Goal: Task Accomplishment & Management: Manage account settings

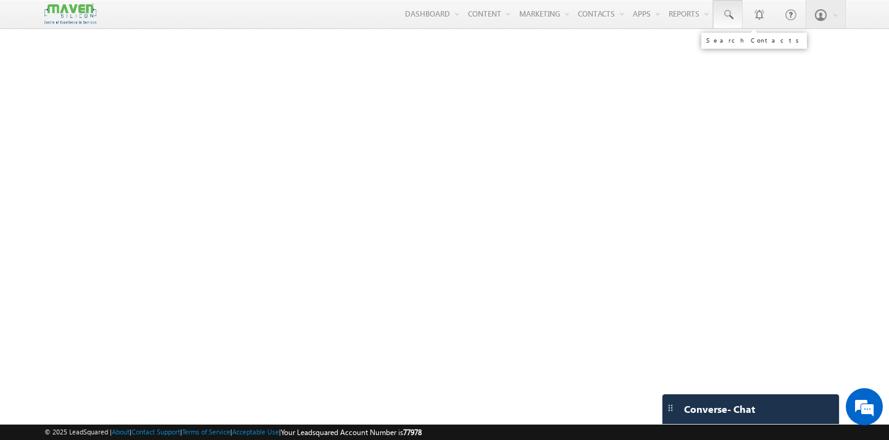
click at [725, 11] on span at bounding box center [728, 15] width 12 height 12
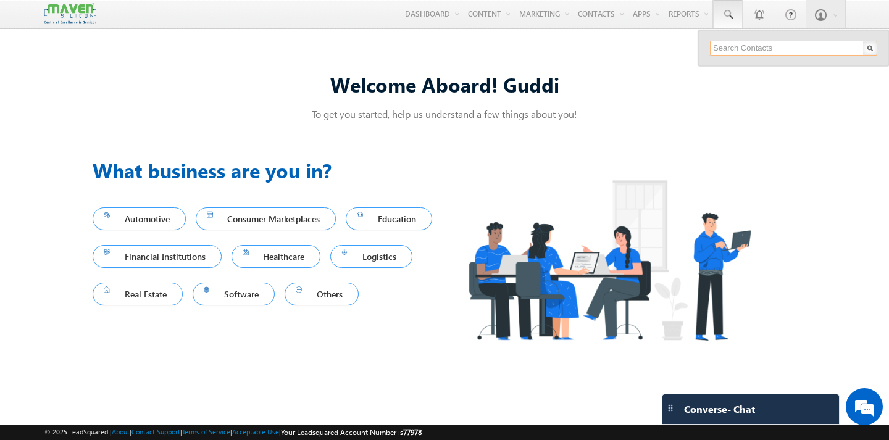
click at [736, 46] on input "text" at bounding box center [793, 48] width 167 height 15
paste input "[EMAIL_ADDRESS][DOMAIN_NAME]"
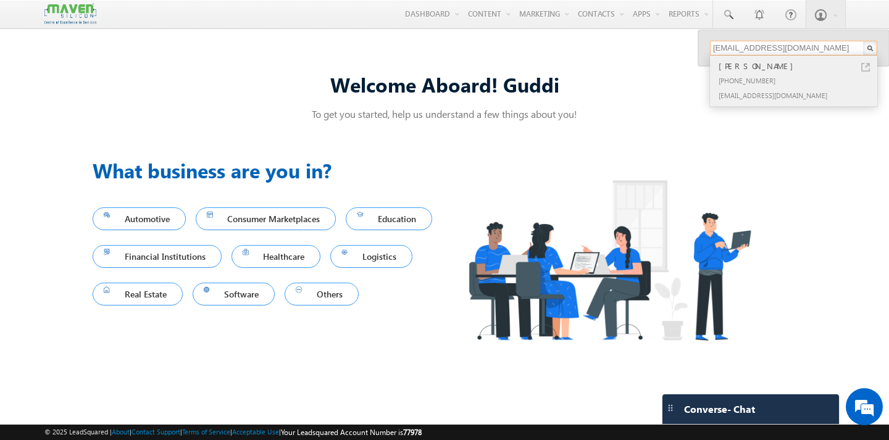
type input "[EMAIL_ADDRESS][DOMAIN_NAME]"
click at [772, 77] on div "[PHONE_NUMBER]" at bounding box center [798, 80] width 165 height 15
click at [772, 80] on div "[PHONE_NUMBER]" at bounding box center [798, 80] width 165 height 15
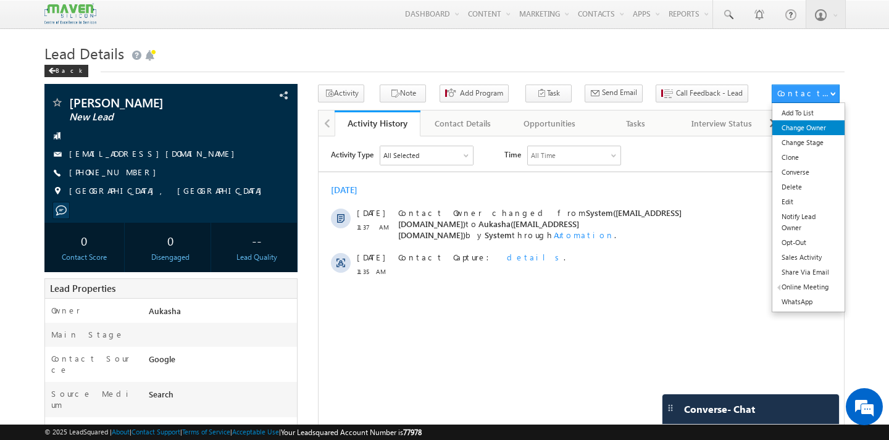
click at [815, 128] on link "Change Owner" at bounding box center [808, 127] width 72 height 15
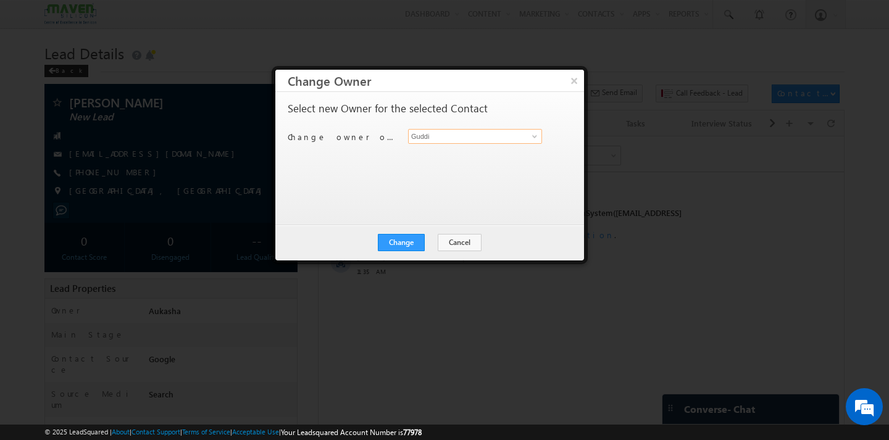
click at [489, 138] on input "Guddi" at bounding box center [475, 136] width 134 height 15
click at [432, 153] on link "Aukasha [EMAIL_ADDRESS][DOMAIN_NAME]" at bounding box center [475, 155] width 134 height 23
click at [464, 137] on input "Aukasha" at bounding box center [475, 136] width 134 height 15
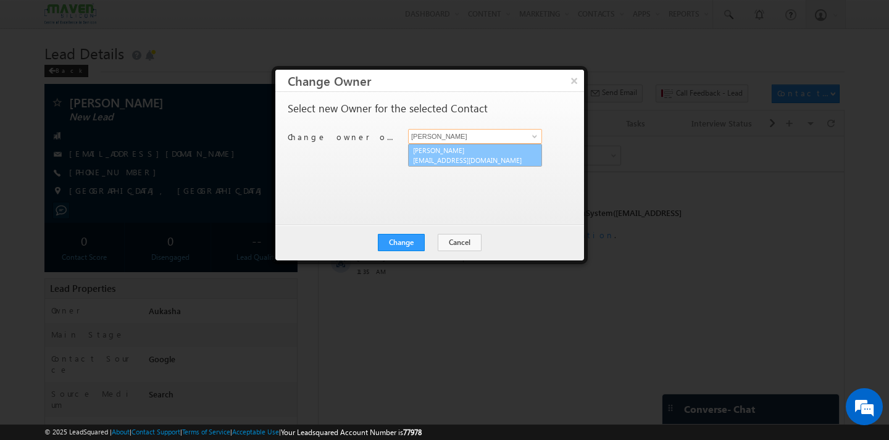
click at [441, 161] on span "lsq4@maven-silicon.com" at bounding box center [468, 160] width 111 height 9
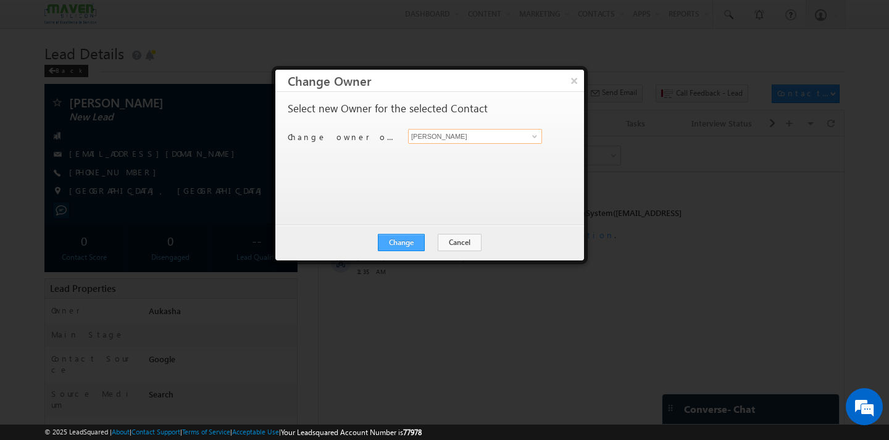
type input "Komal"
click at [400, 241] on button "Change" at bounding box center [401, 242] width 47 height 17
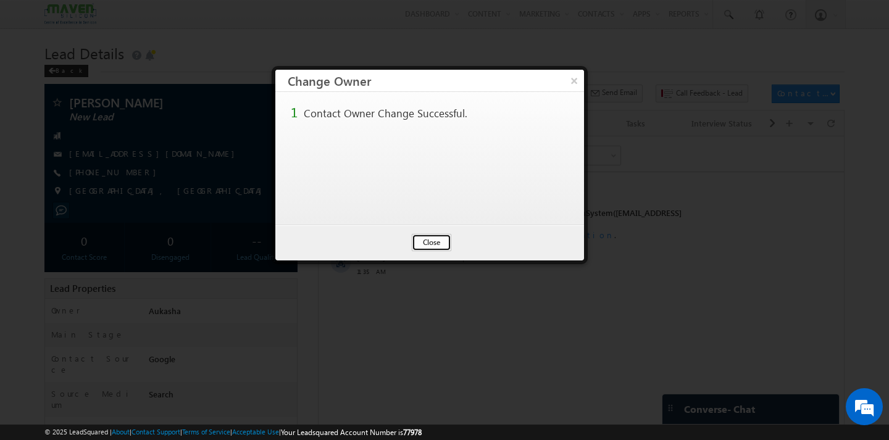
click at [445, 240] on button "Close" at bounding box center [432, 242] width 40 height 17
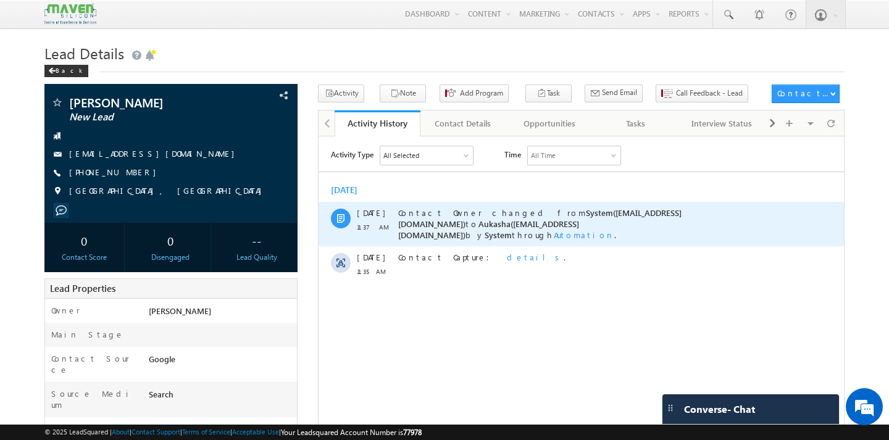
click at [554, 229] on span "Automation" at bounding box center [584, 234] width 60 height 10
click at [564, 202] on link "Student Distribution - 04/08" at bounding box center [586, 206] width 90 height 9
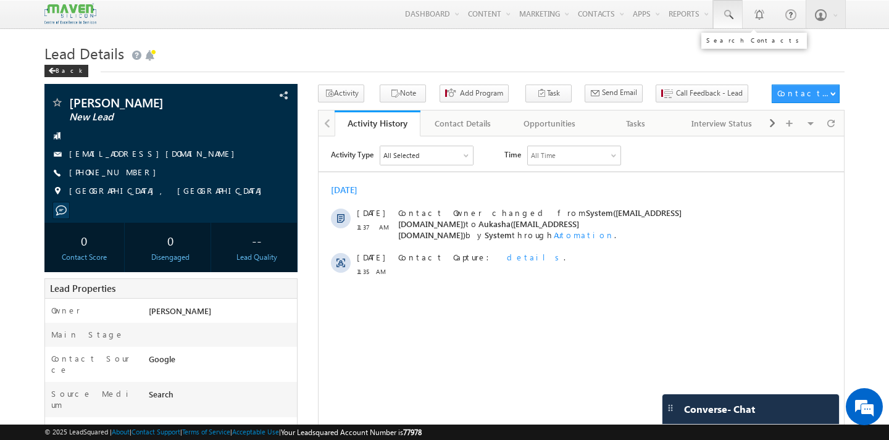
click at [733, 12] on span at bounding box center [728, 15] width 12 height 12
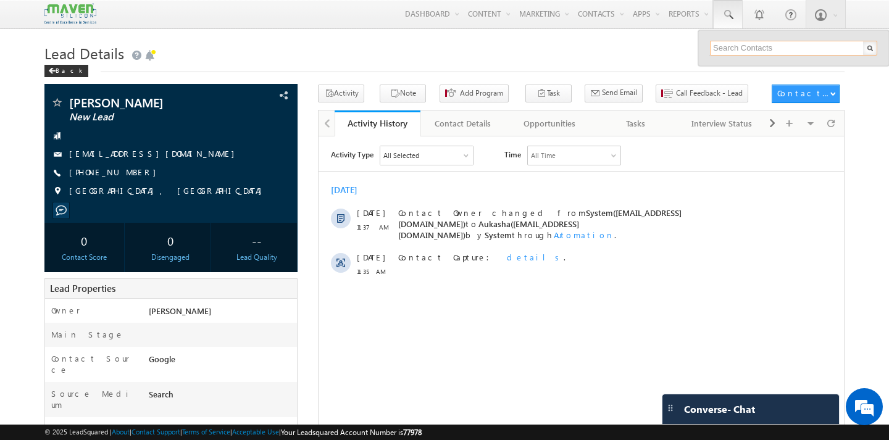
click at [740, 47] on input "text" at bounding box center [793, 48] width 167 height 15
paste input "manjunath.shekar@gmail.com"
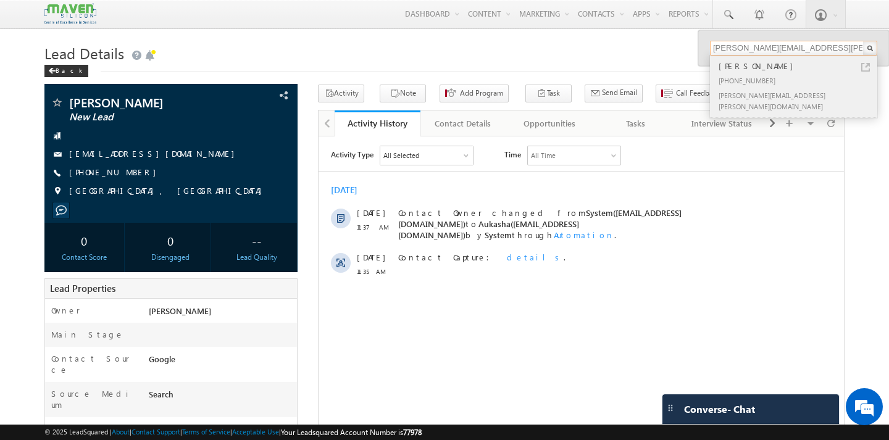
type input "[PERSON_NAME][EMAIL_ADDRESS][PERSON_NAME][DOMAIN_NAME]"
click at [750, 94] on div "[PERSON_NAME][EMAIL_ADDRESS][PERSON_NAME][DOMAIN_NAME]" at bounding box center [798, 101] width 165 height 26
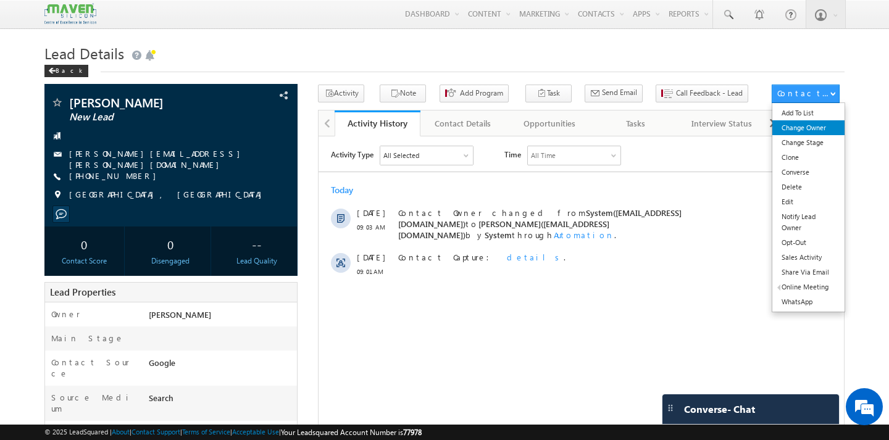
click at [819, 127] on link "Change Owner" at bounding box center [808, 127] width 72 height 15
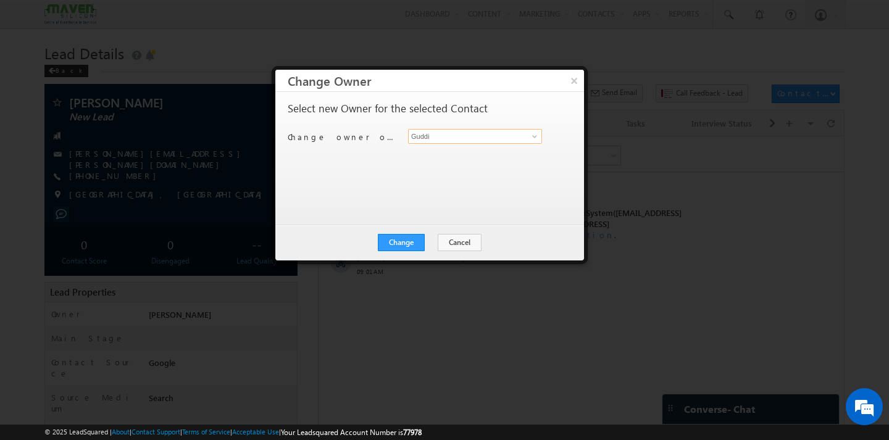
click at [505, 133] on input "Guddi" at bounding box center [475, 136] width 134 height 15
click at [453, 151] on link "Komal lsq4@maven-silicon.com" at bounding box center [475, 155] width 134 height 23
type input "[PERSON_NAME]"
click at [407, 240] on button "Change" at bounding box center [401, 242] width 47 height 17
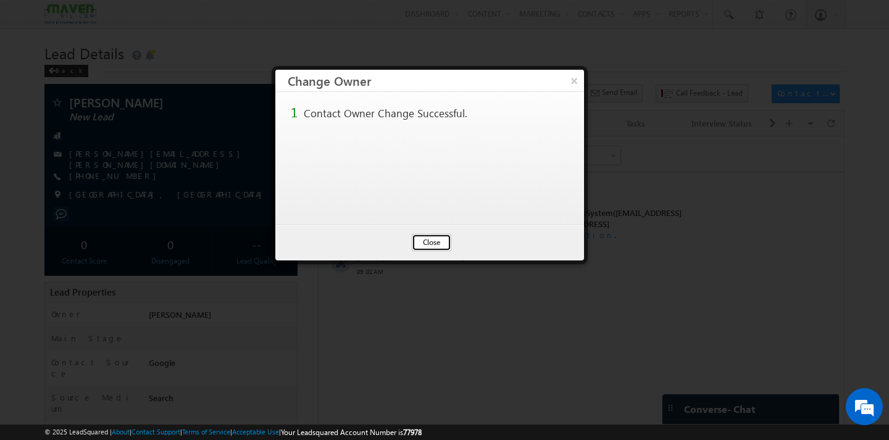
click at [441, 234] on button "Close" at bounding box center [432, 242] width 40 height 17
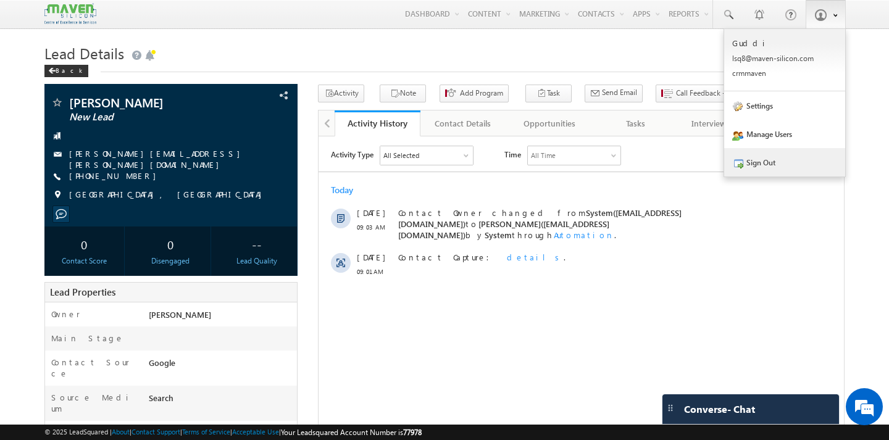
click at [780, 160] on link "Sign Out" at bounding box center [784, 162] width 121 height 28
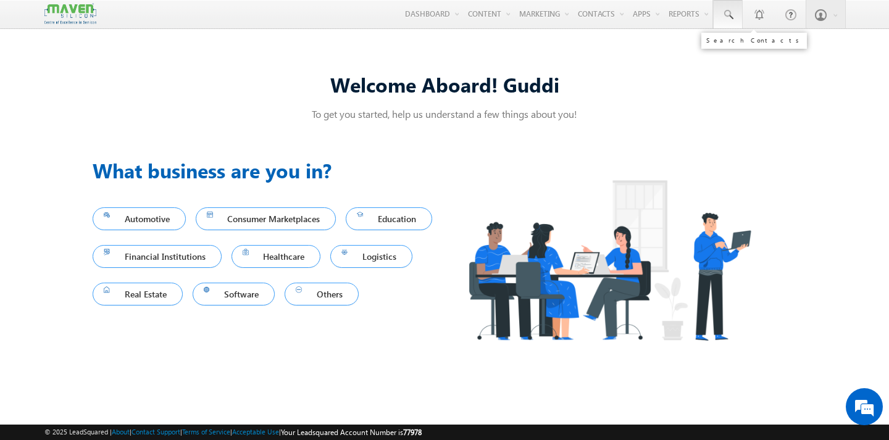
click at [726, 15] on span at bounding box center [728, 15] width 12 height 12
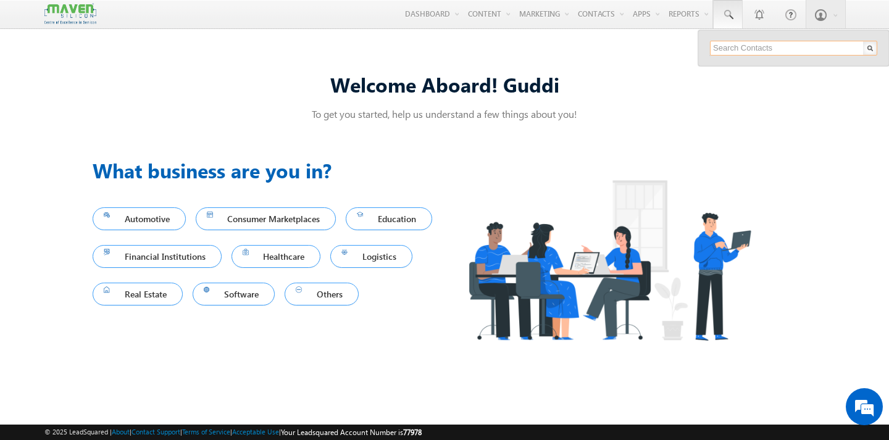
paste input "[PERSON_NAME][EMAIL_ADDRESS][PERSON_NAME][DOMAIN_NAME]"
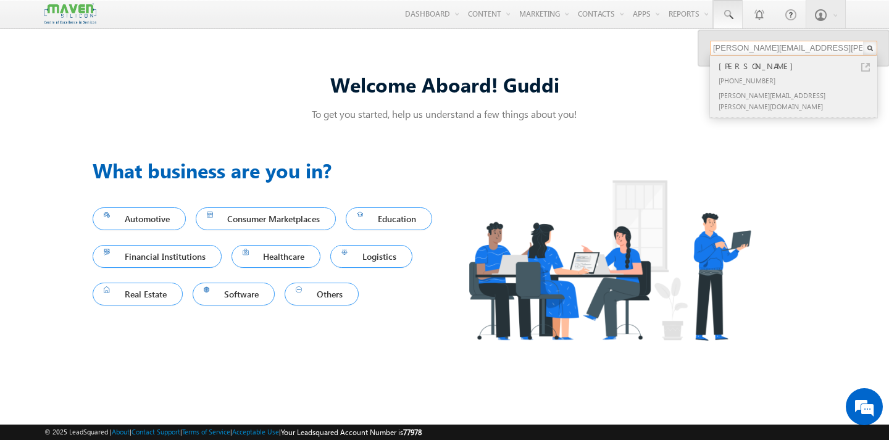
type input "[PERSON_NAME][EMAIL_ADDRESS][PERSON_NAME][DOMAIN_NAME]"
click at [755, 73] on div "[PHONE_NUMBER]" at bounding box center [798, 80] width 165 height 15
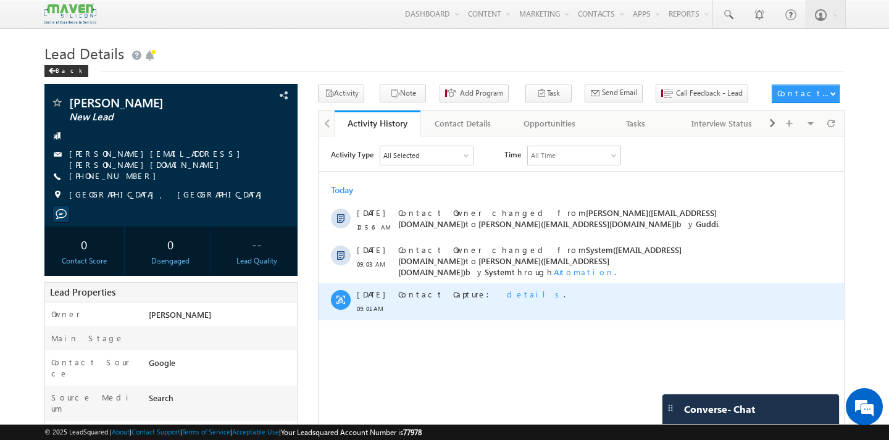
click at [544, 298] on div "Contact Capture: details ." at bounding box center [590, 301] width 385 height 37
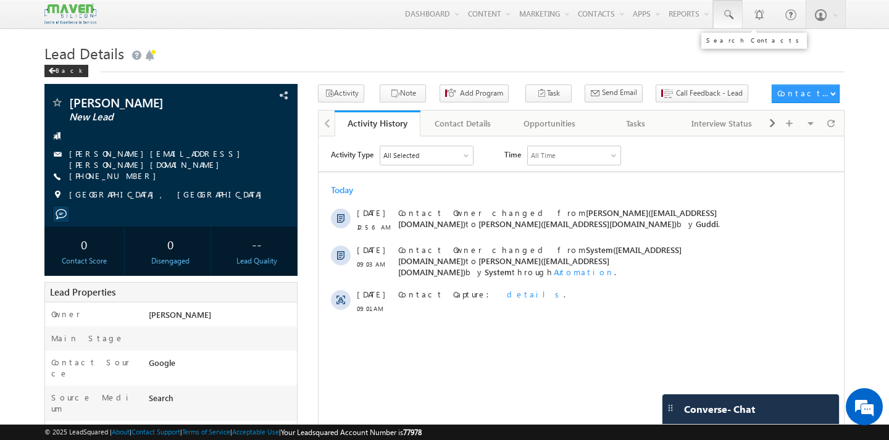
click at [728, 15] on span at bounding box center [728, 15] width 12 height 12
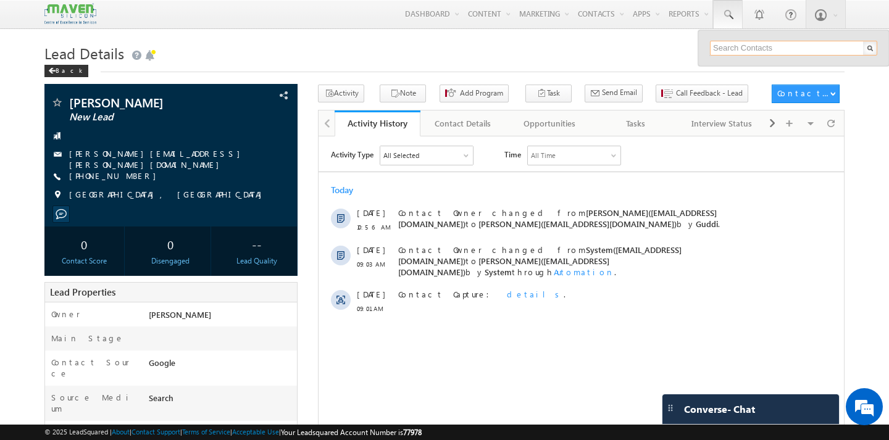
click at [734, 49] on input "text" at bounding box center [793, 48] width 167 height 15
paste input "[PERSON_NAME][EMAIL_ADDRESS][DOMAIN_NAME]"
type input "[PERSON_NAME][EMAIL_ADDRESS][DOMAIN_NAME]"
click at [746, 72] on div "No results found." at bounding box center [798, 67] width 165 height 16
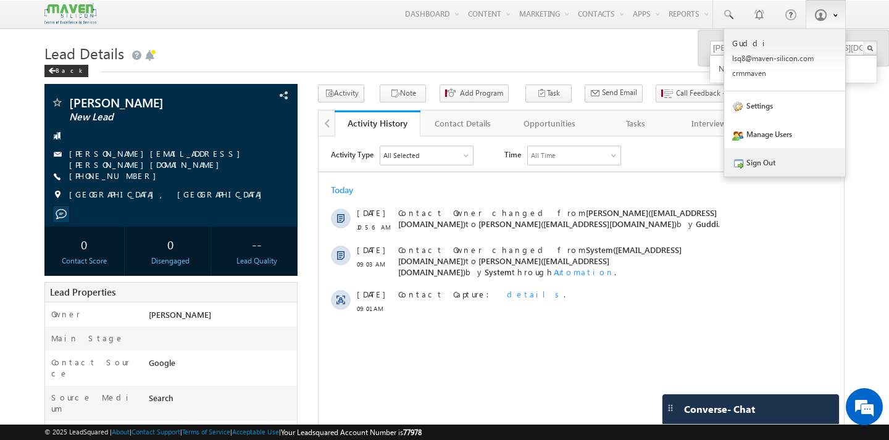
click at [768, 160] on link "Sign Out" at bounding box center [784, 162] width 121 height 28
